Goal: Check status

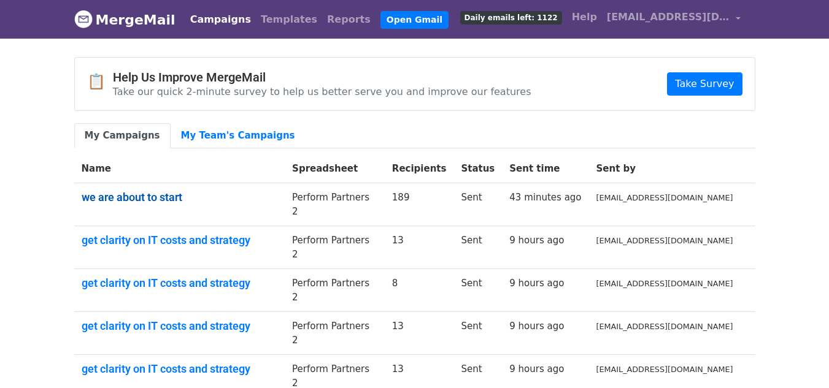
click at [120, 194] on link "we are about to start" at bounding box center [180, 197] width 196 height 13
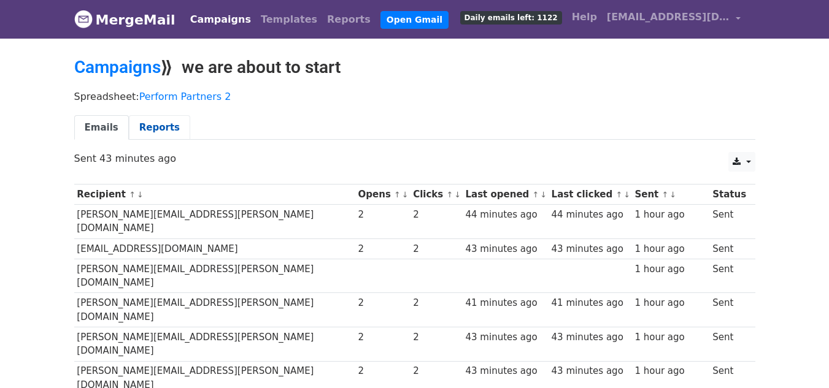
click at [156, 121] on link "Reports" at bounding box center [159, 127] width 61 height 25
